Goal: Task Accomplishment & Management: Manage account settings

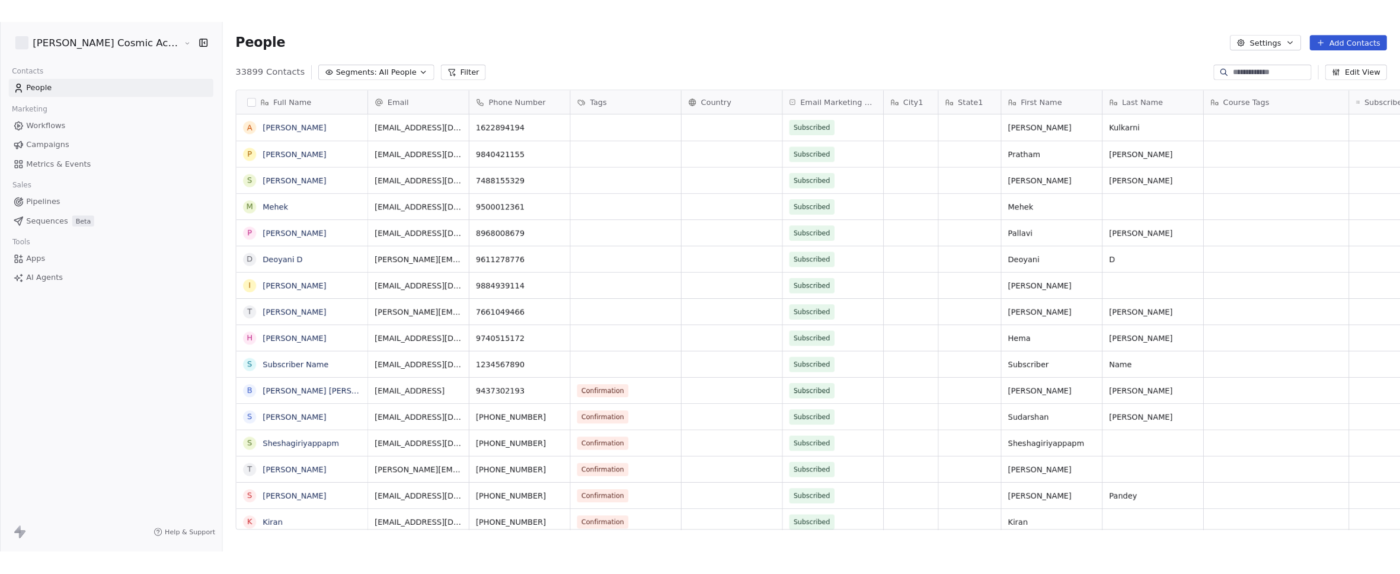
scroll to position [496, 1294]
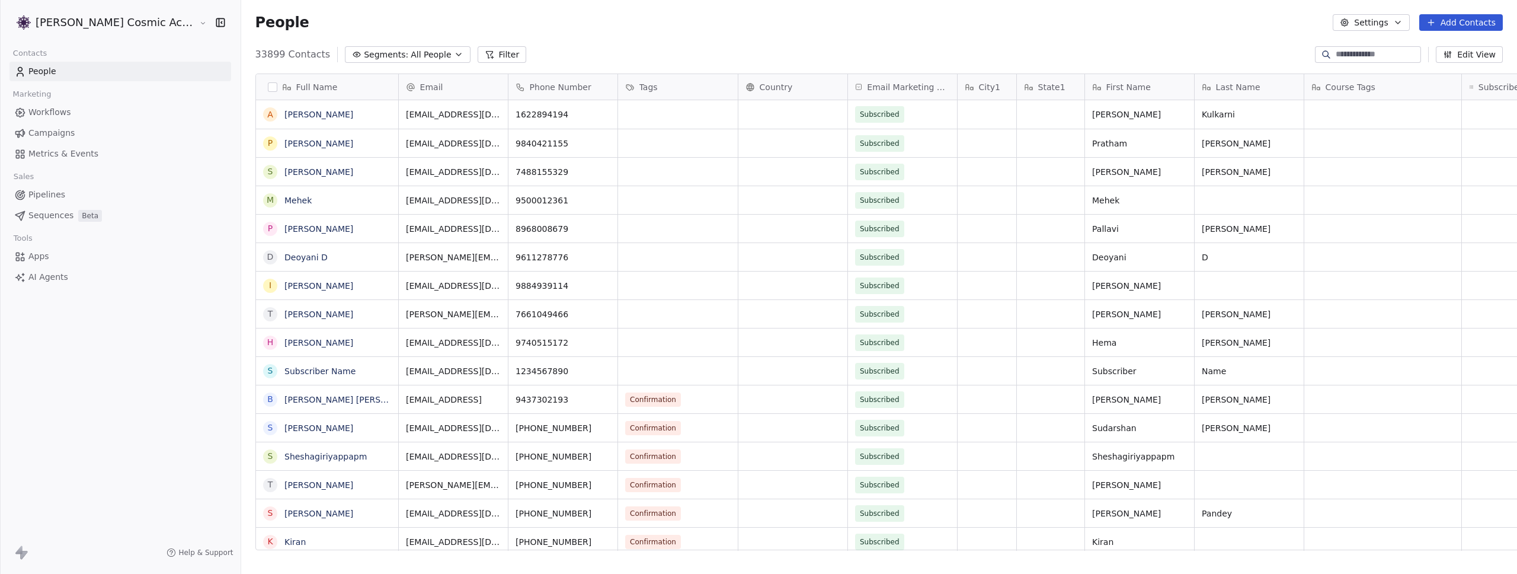
drag, startPoint x: 214, startPoint y: 139, endPoint x: 175, endPoint y: 139, distance: 39.1
click at [175, 139] on div "Contacts People Marketing Workflows Campaigns Metrics & Events Sales Pipelines …" at bounding box center [120, 166] width 241 height 242
click at [628, 53] on div "33899 Contacts Segments: All People Filter Edit View" at bounding box center [879, 54] width 1276 height 19
click at [51, 133] on span "Campaigns" at bounding box center [51, 133] width 46 height 12
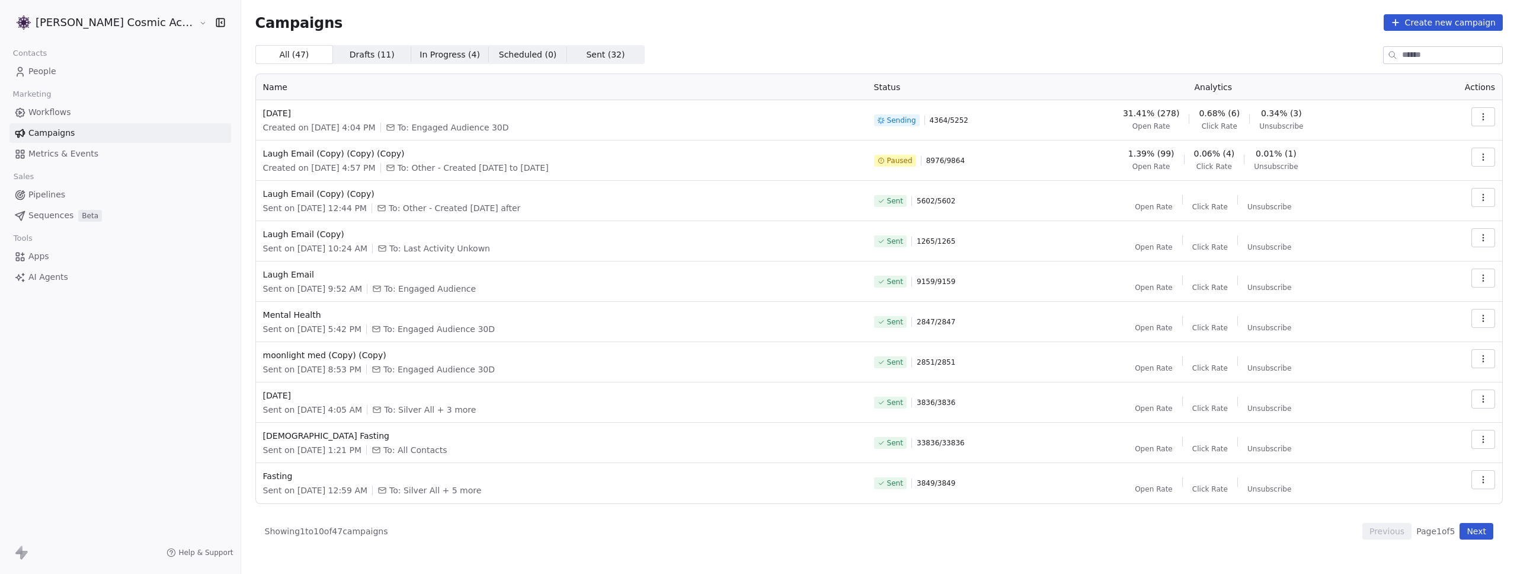
click at [847, 215] on td "Laugh Email (Copy) (Copy) Sent on [DATE] 12:44 PM To: Other - Created [DATE] af…" at bounding box center [561, 201] width 611 height 40
click at [781, 155] on span "Laugh Email (Copy) (Copy) (Copy)" at bounding box center [561, 154] width 597 height 12
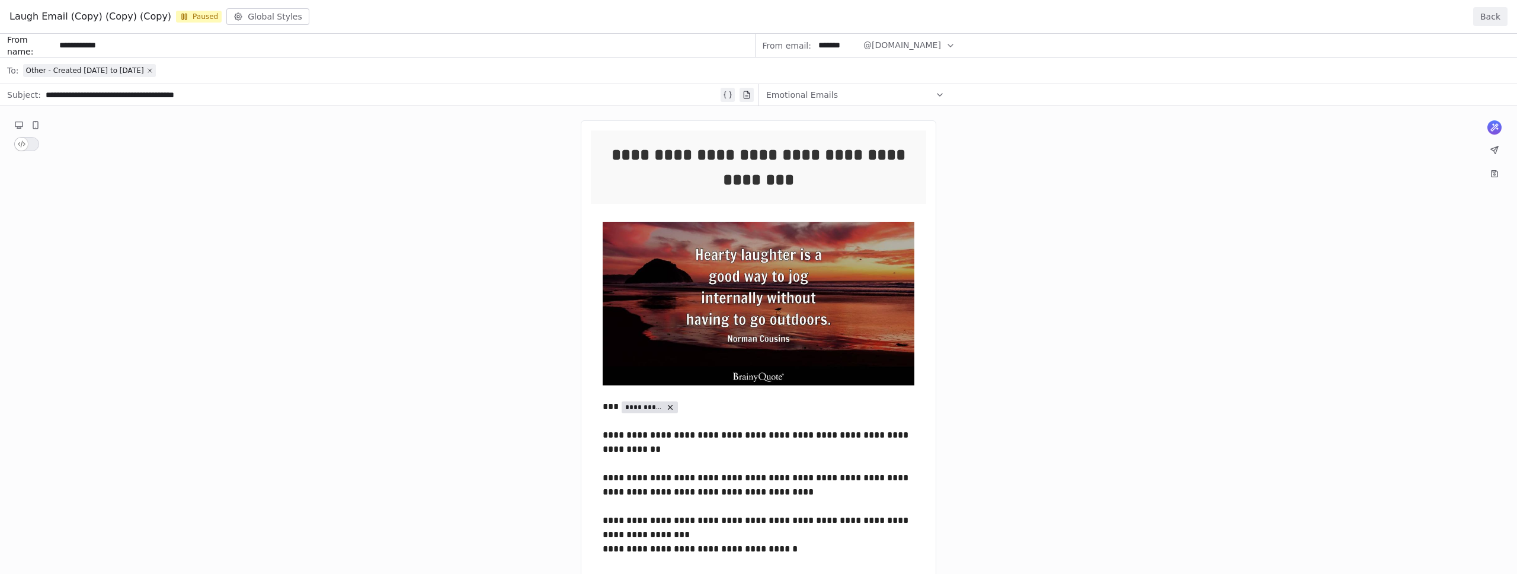
click at [1495, 7] on button "Back" at bounding box center [1490, 16] width 34 height 19
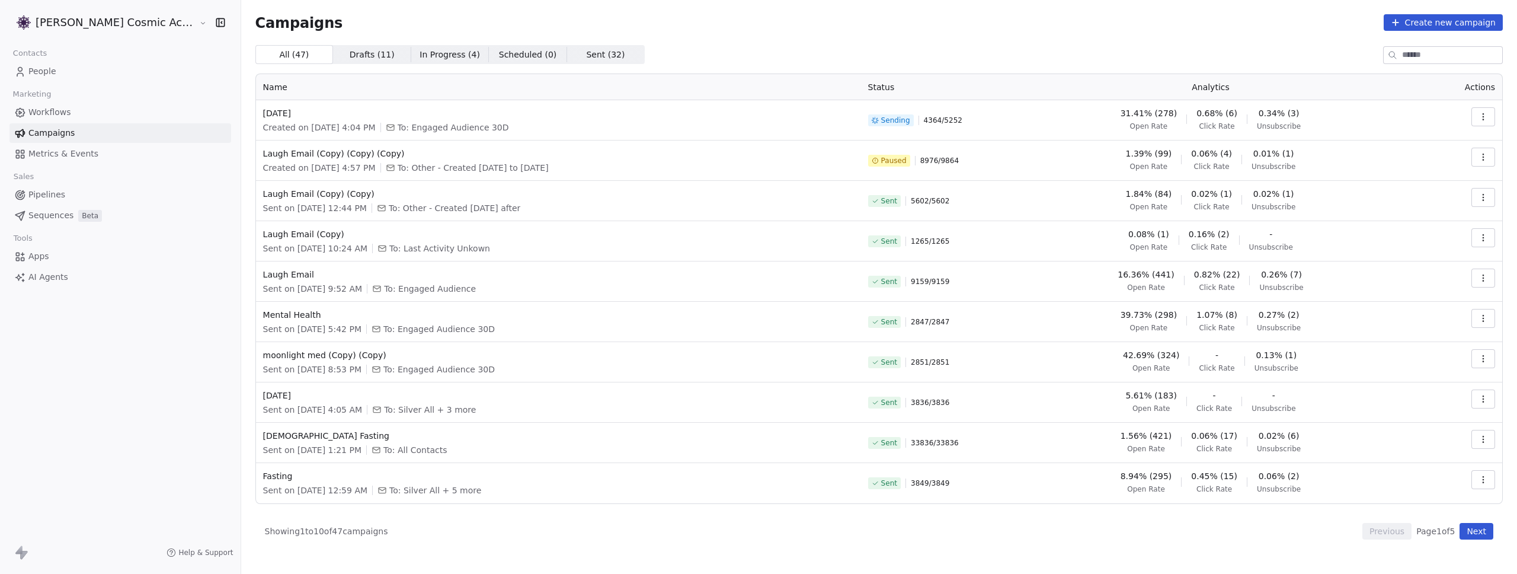
click at [701, 57] on div "All ( 47 ) All ( 47 ) Drafts ( 11 ) Drafts ( 11 ) In Progress ( 4 ) In Progress…" at bounding box center [879, 54] width 1248 height 19
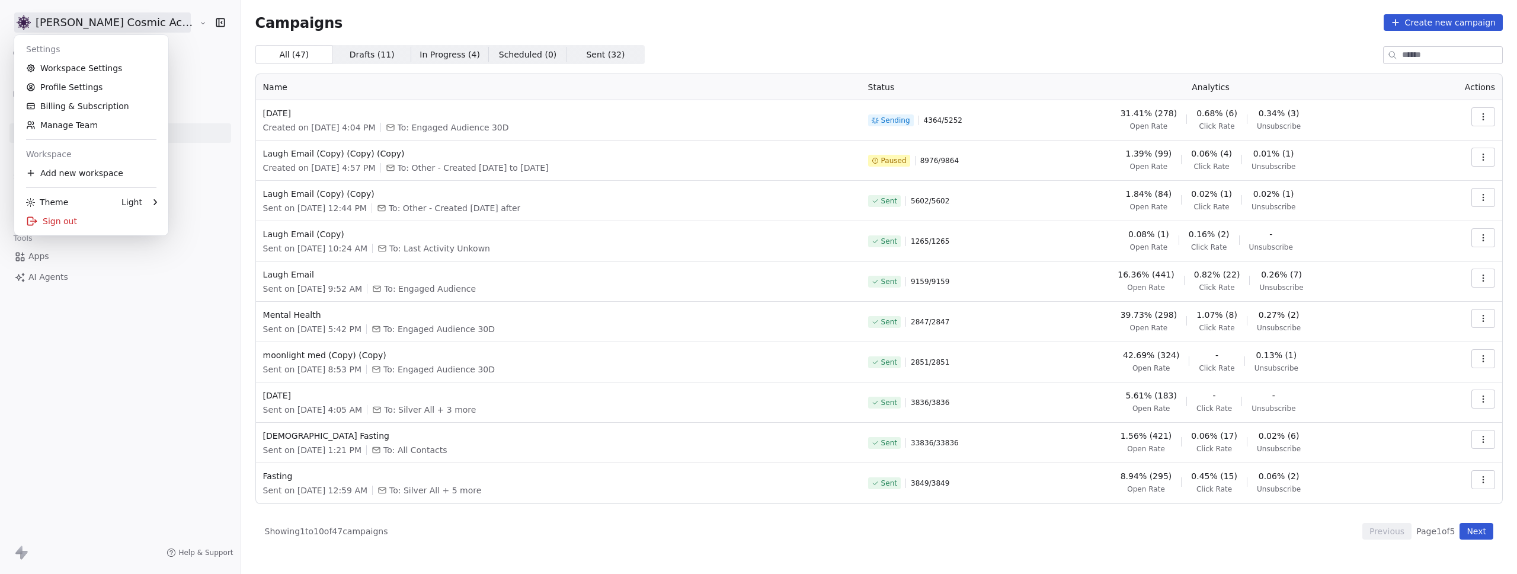
click at [97, 22] on html "[PERSON_NAME] Cosmic Academy LLP Contacts People Marketing Workflows Campaigns …" at bounding box center [758, 287] width 1517 height 574
click at [80, 226] on div "Sign out" at bounding box center [91, 221] width 145 height 19
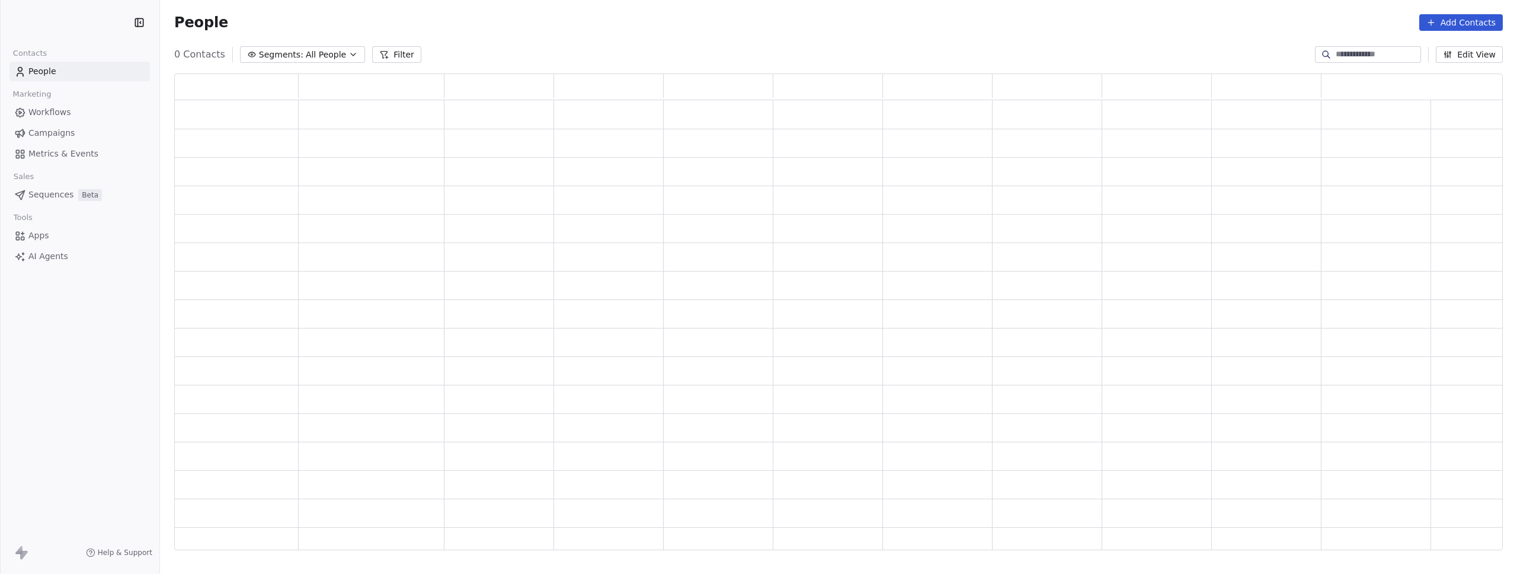
scroll to position [468, 1320]
